Goal: Find specific page/section: Find specific page/section

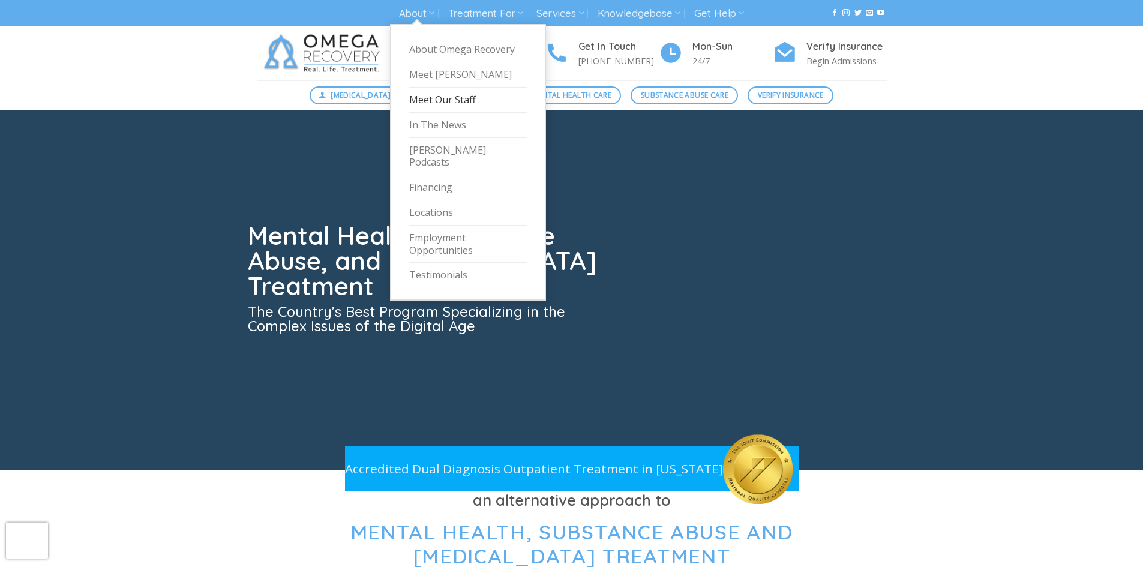
click at [444, 103] on link "Meet Our Staff" at bounding box center [468, 100] width 118 height 25
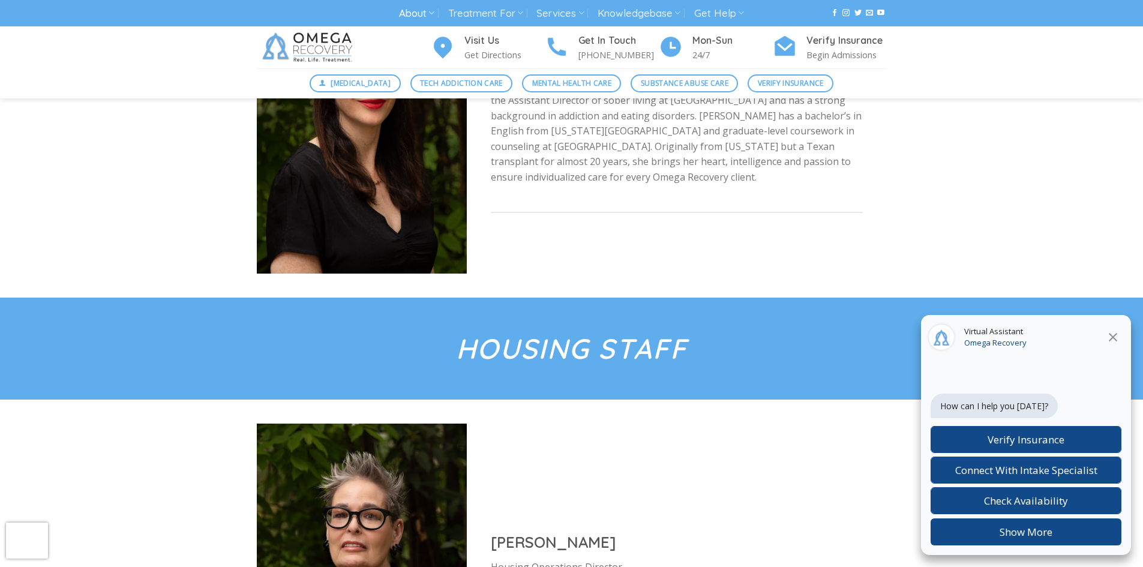
scroll to position [4319, 0]
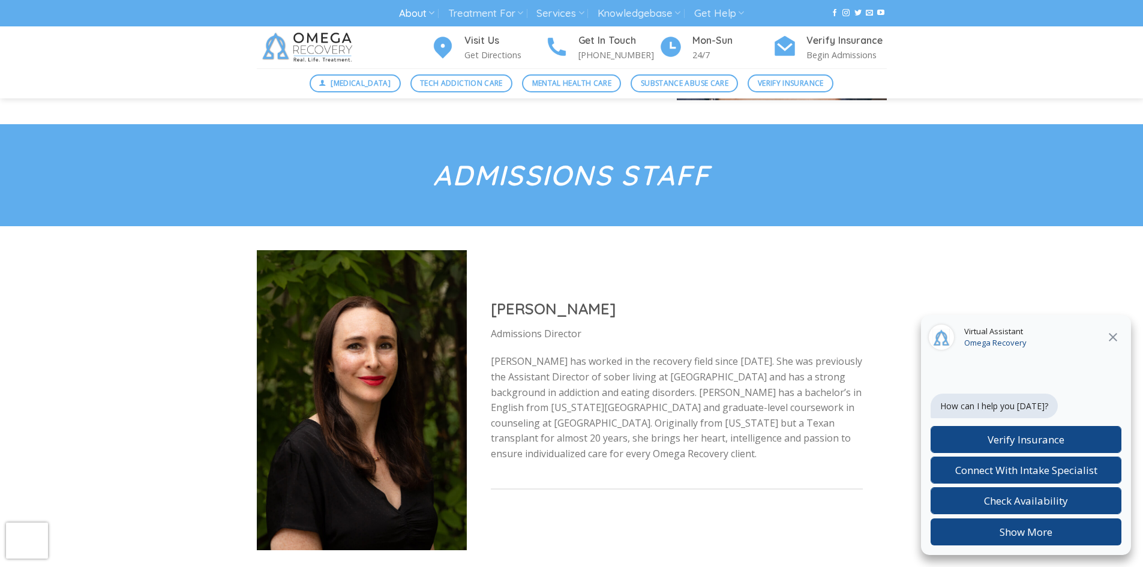
click at [1112, 338] on icon at bounding box center [1112, 337] width 8 height 8
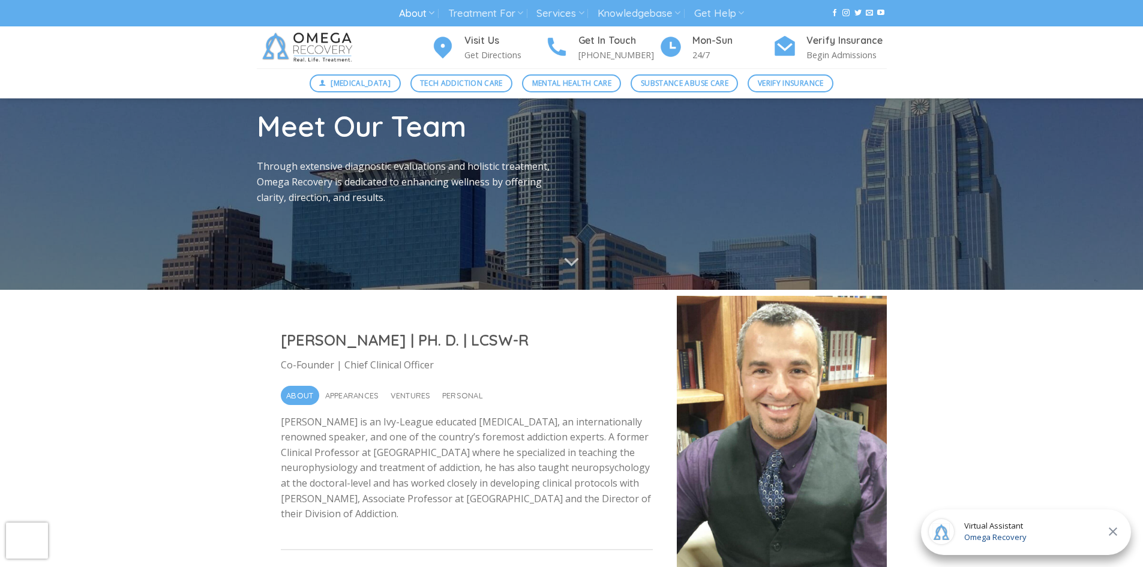
scroll to position [0, 0]
